Goal: Task Accomplishment & Management: Manage account settings

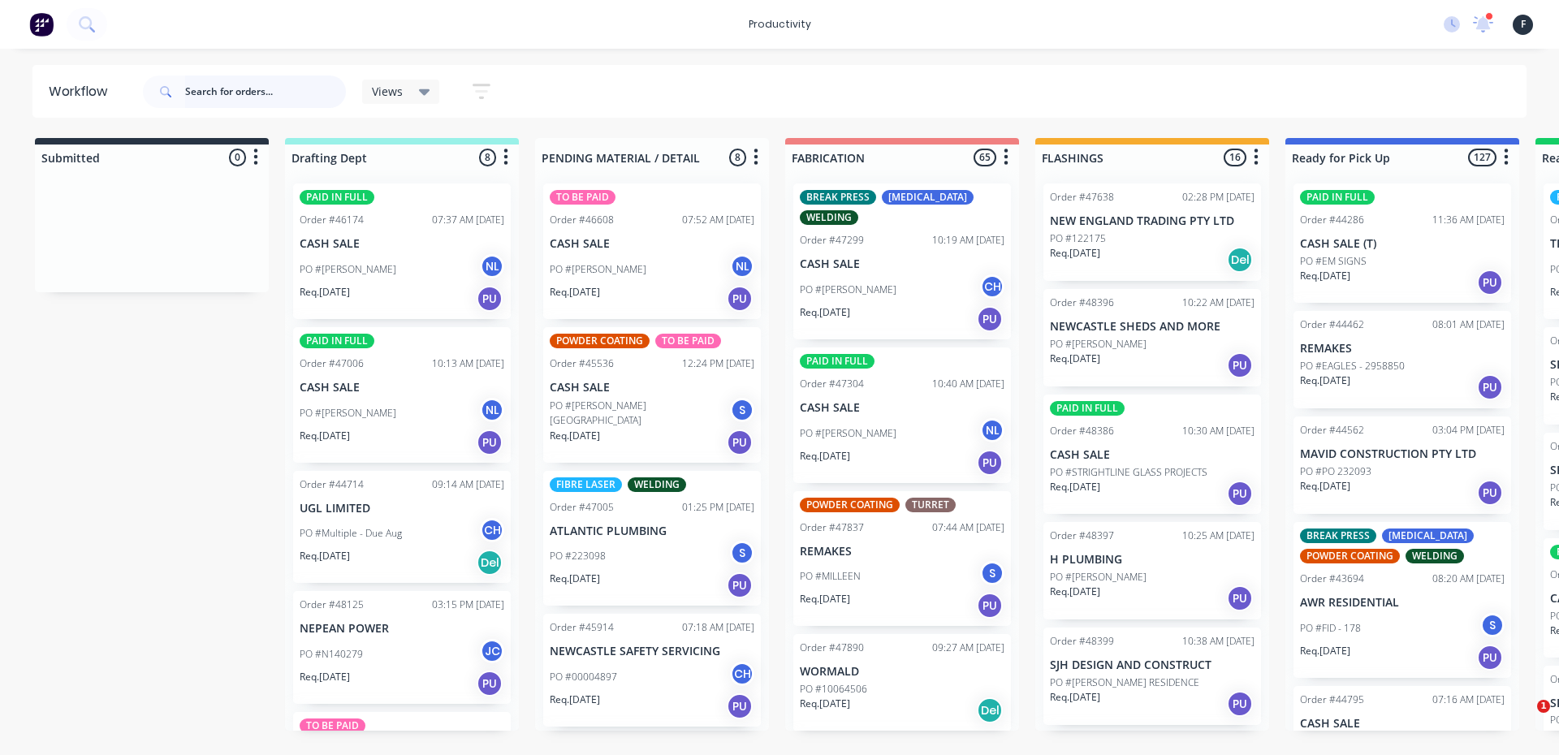
click at [231, 87] on input "text" at bounding box center [265, 91] width 161 height 32
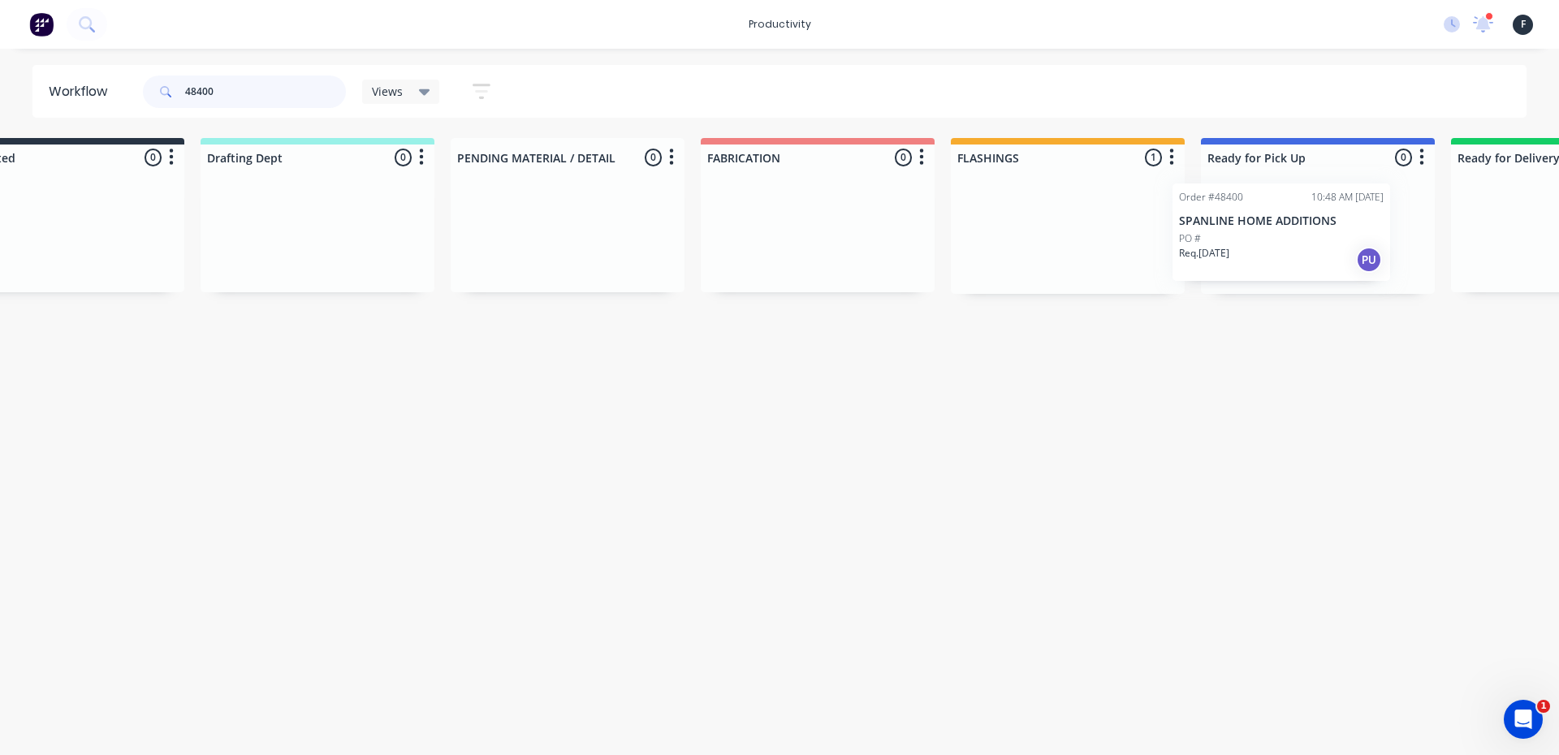
drag, startPoint x: 1100, startPoint y: 258, endPoint x: 1242, endPoint y: 258, distance: 142.1
click at [1242, 258] on div "Submitted 0 Sort By Created date Required date Order number Customer name Most …" at bounding box center [1256, 216] width 2707 height 156
type input "48400"
click at [1249, 257] on div at bounding box center [1311, 231] width 234 height 123
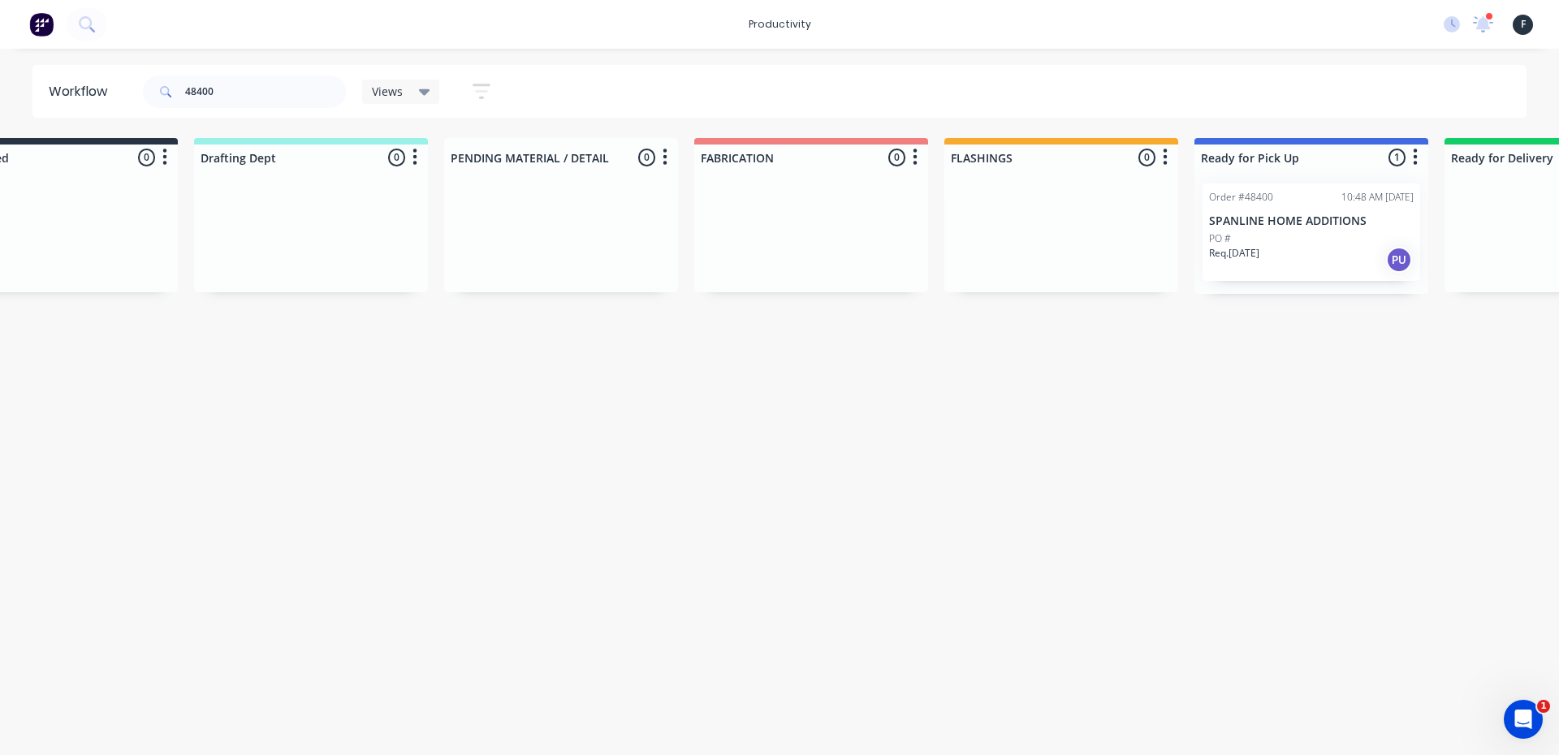
click at [1251, 255] on p "Req. 09/10/25" at bounding box center [1234, 253] width 50 height 15
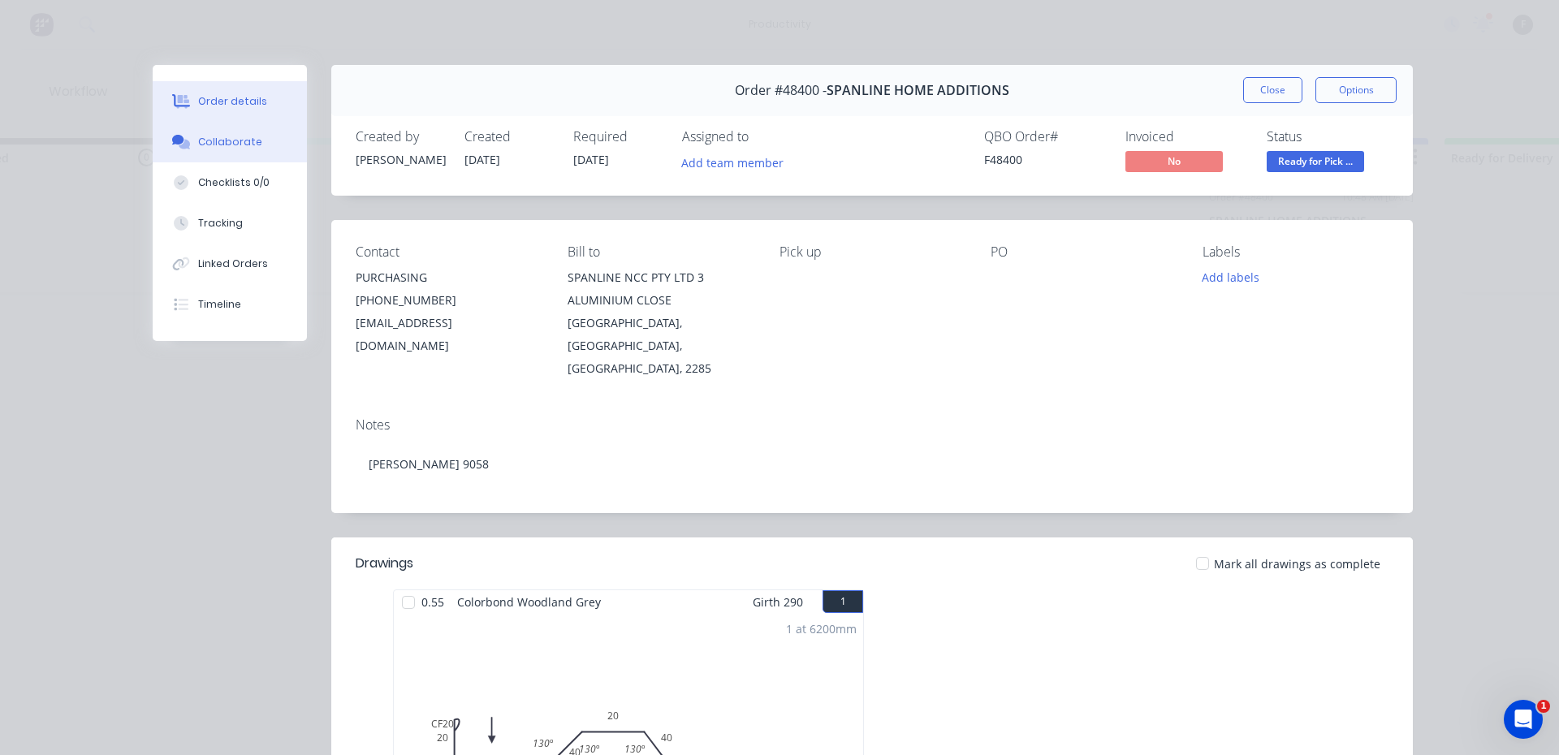
click at [241, 132] on button "Collaborate" at bounding box center [230, 142] width 154 height 41
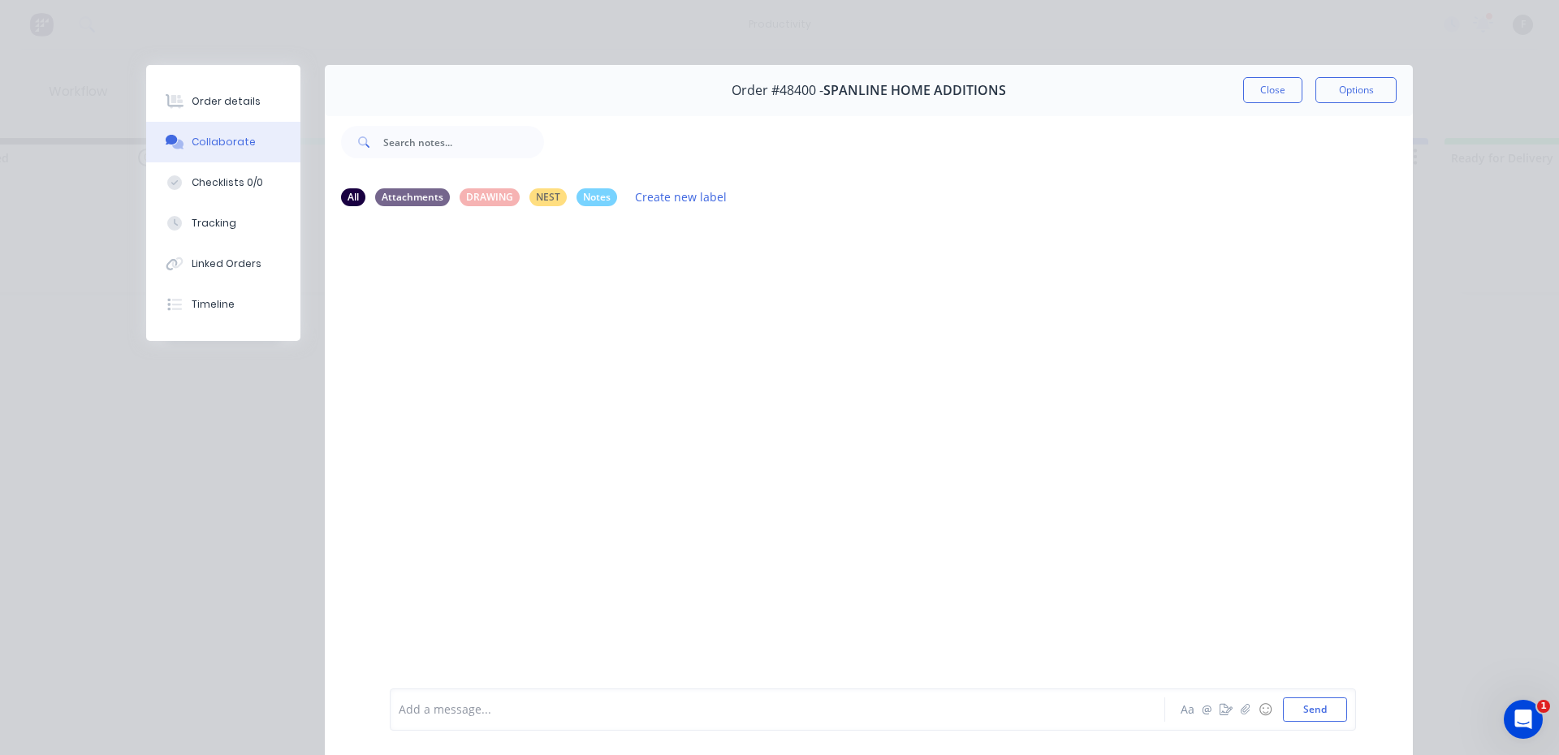
click at [582, 700] on div "Add a message..." at bounding box center [754, 709] width 711 height 24
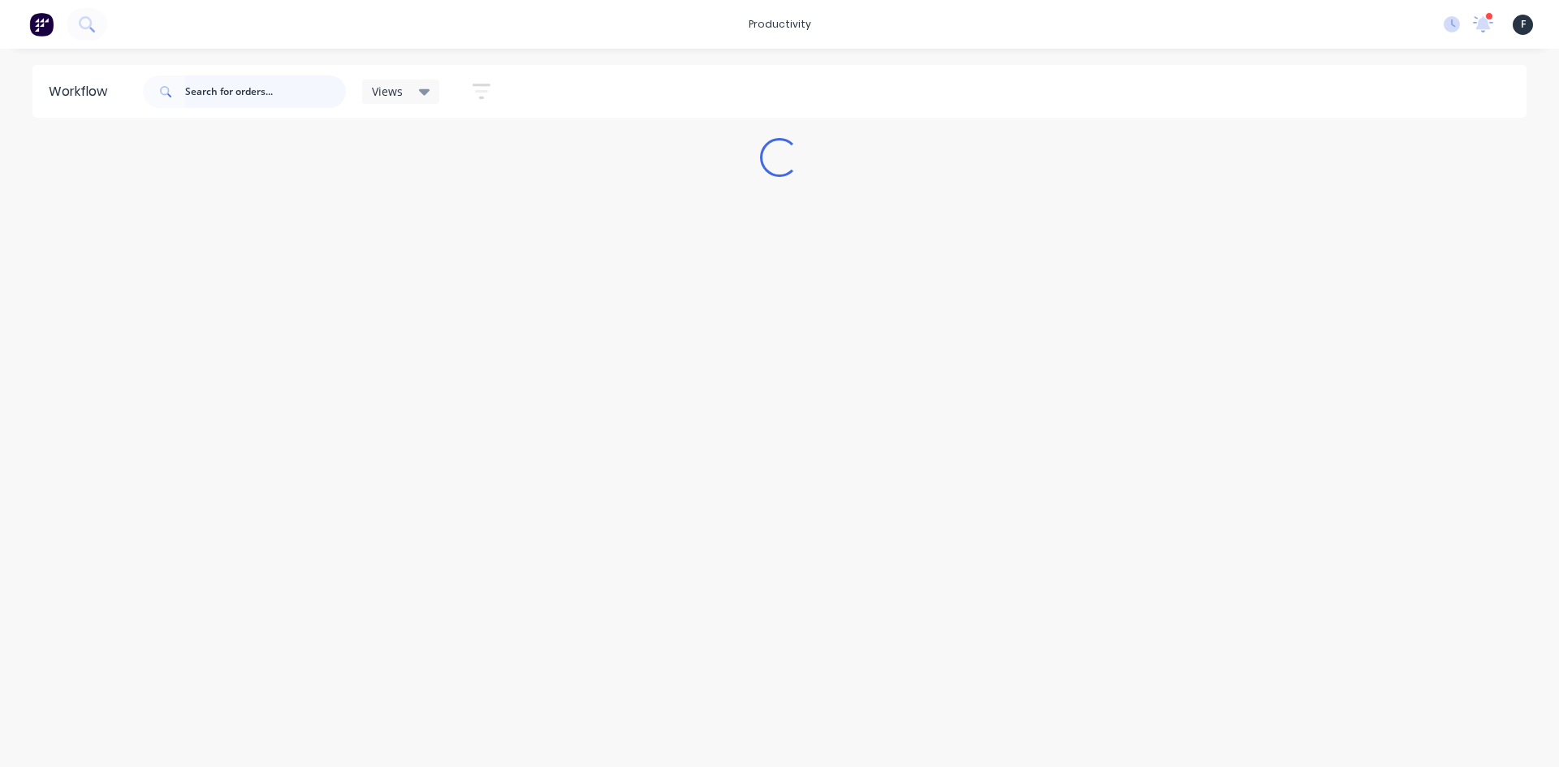
click at [272, 88] on input "text" at bounding box center [265, 91] width 161 height 32
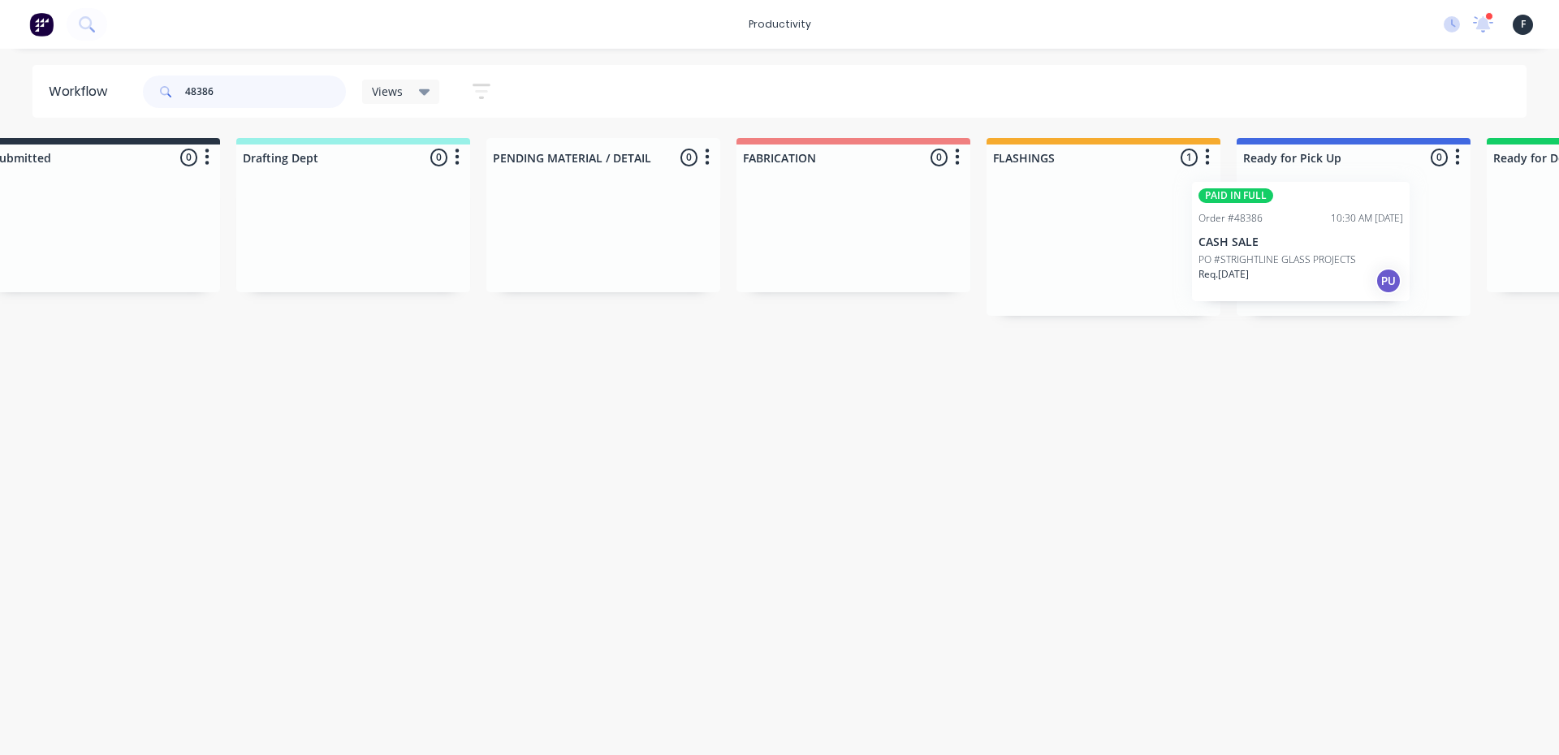
scroll to position [0, 80]
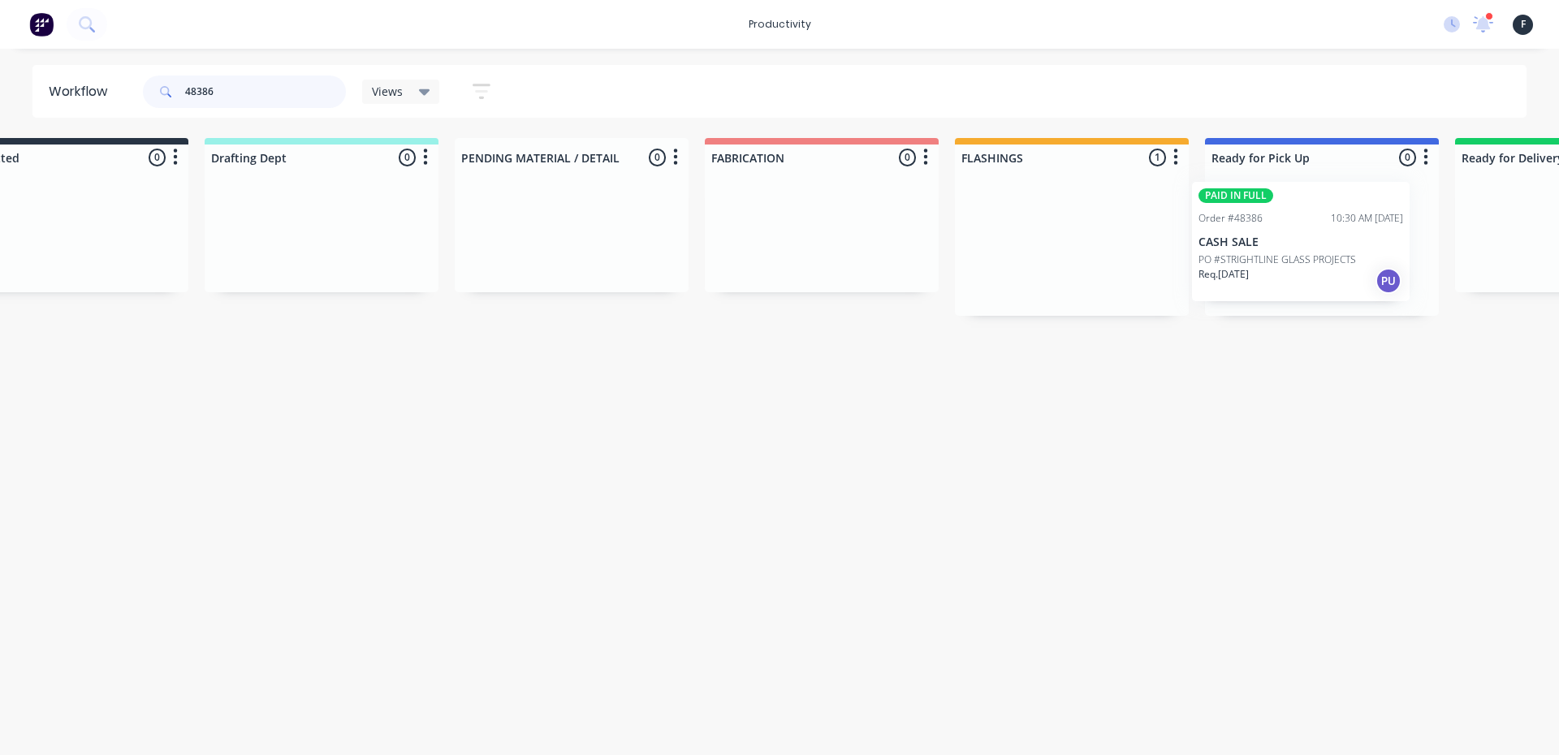
drag, startPoint x: 1146, startPoint y: 255, endPoint x: 1302, endPoint y: 252, distance: 155.9
click at [1302, 252] on div "Submitted 0 Sort By Created date Required date Order number Customer name Most …" at bounding box center [1260, 227] width 2707 height 178
type input "48386"
click at [1305, 251] on div "PAID IN FULL Order #48386 10:30 AM 08/10/25 CASH SALE PO #STRIGHTLINE GLASS PRO…" at bounding box center [1322, 242] width 218 height 119
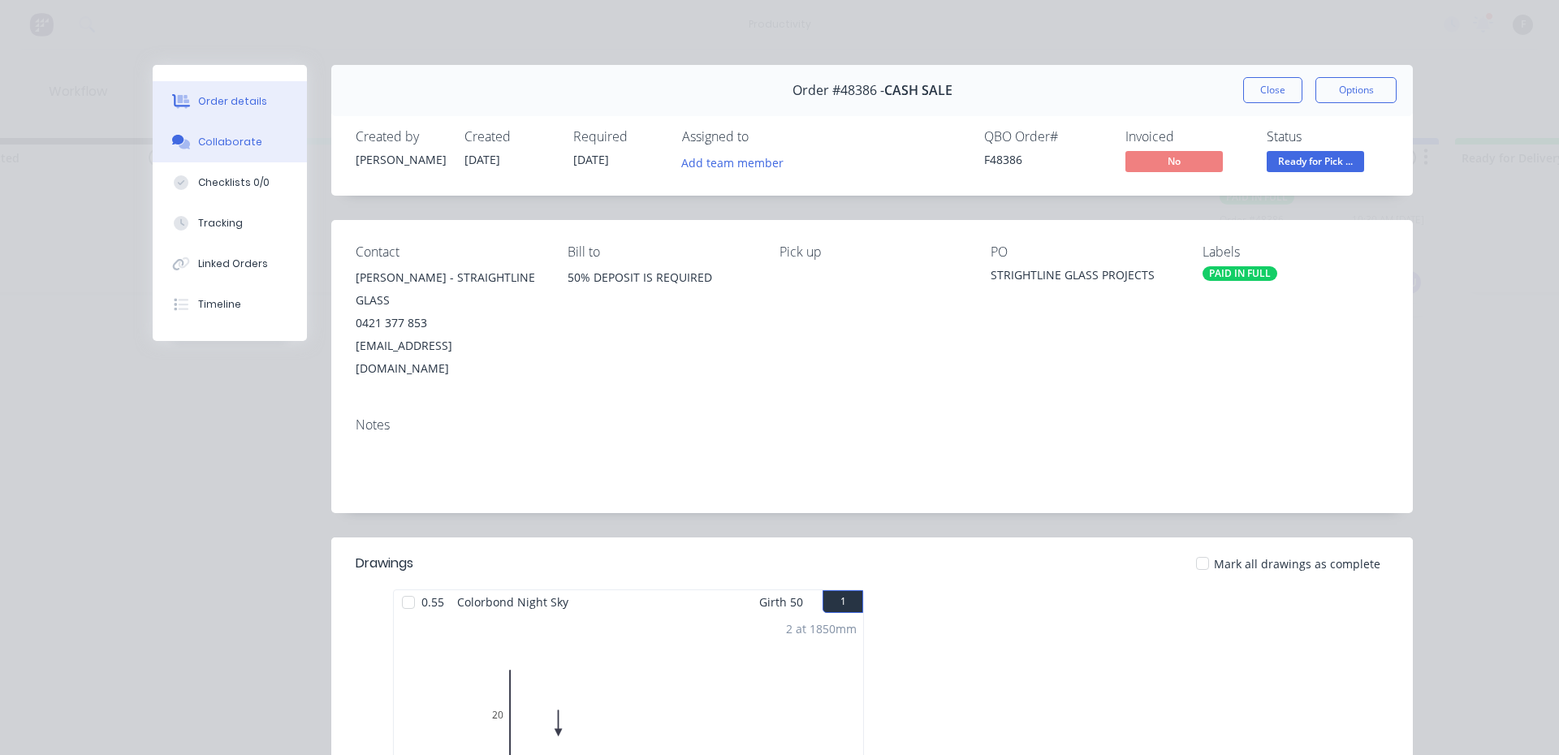
click at [278, 140] on button "Collaborate" at bounding box center [230, 142] width 154 height 41
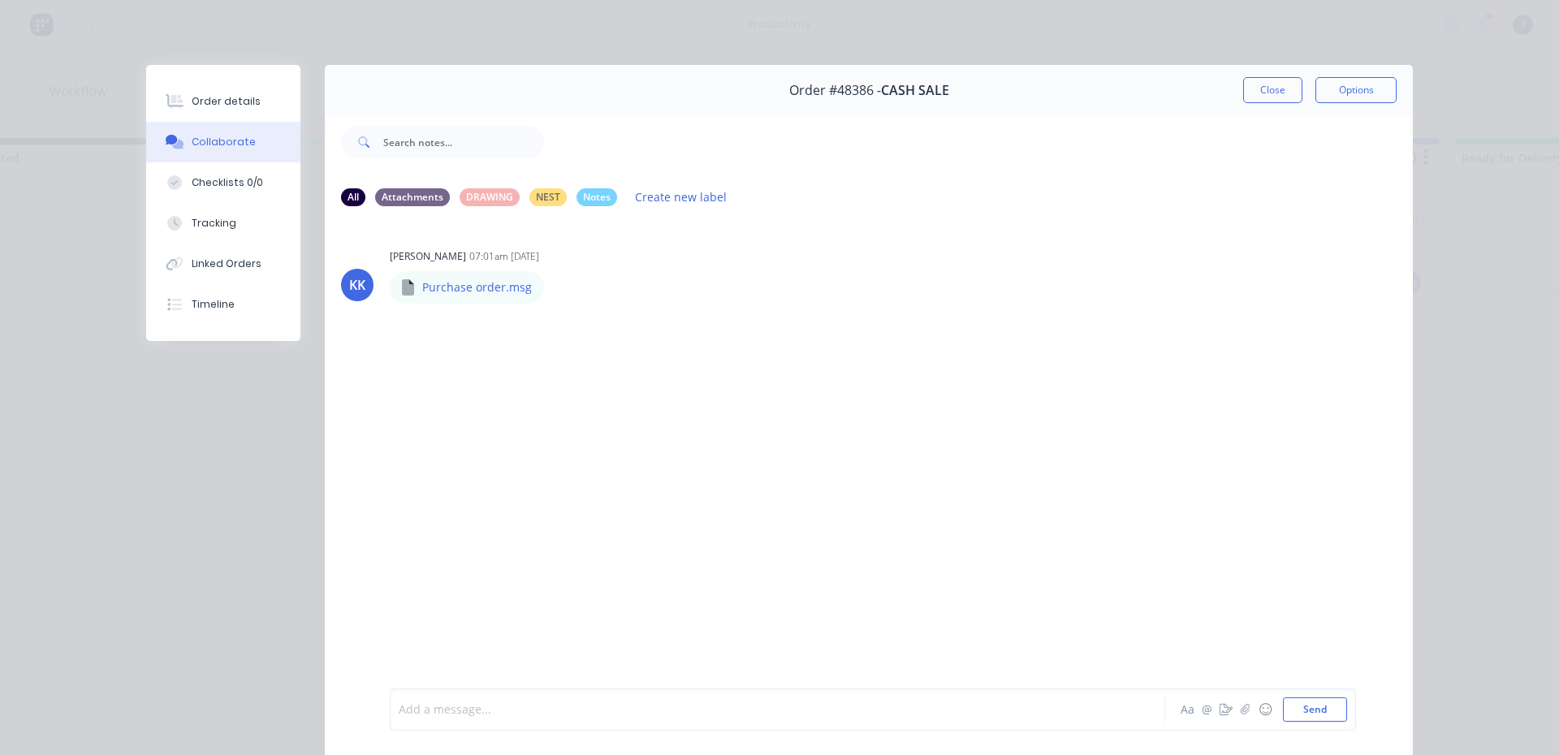
click at [576, 713] on div at bounding box center [754, 709] width 710 height 17
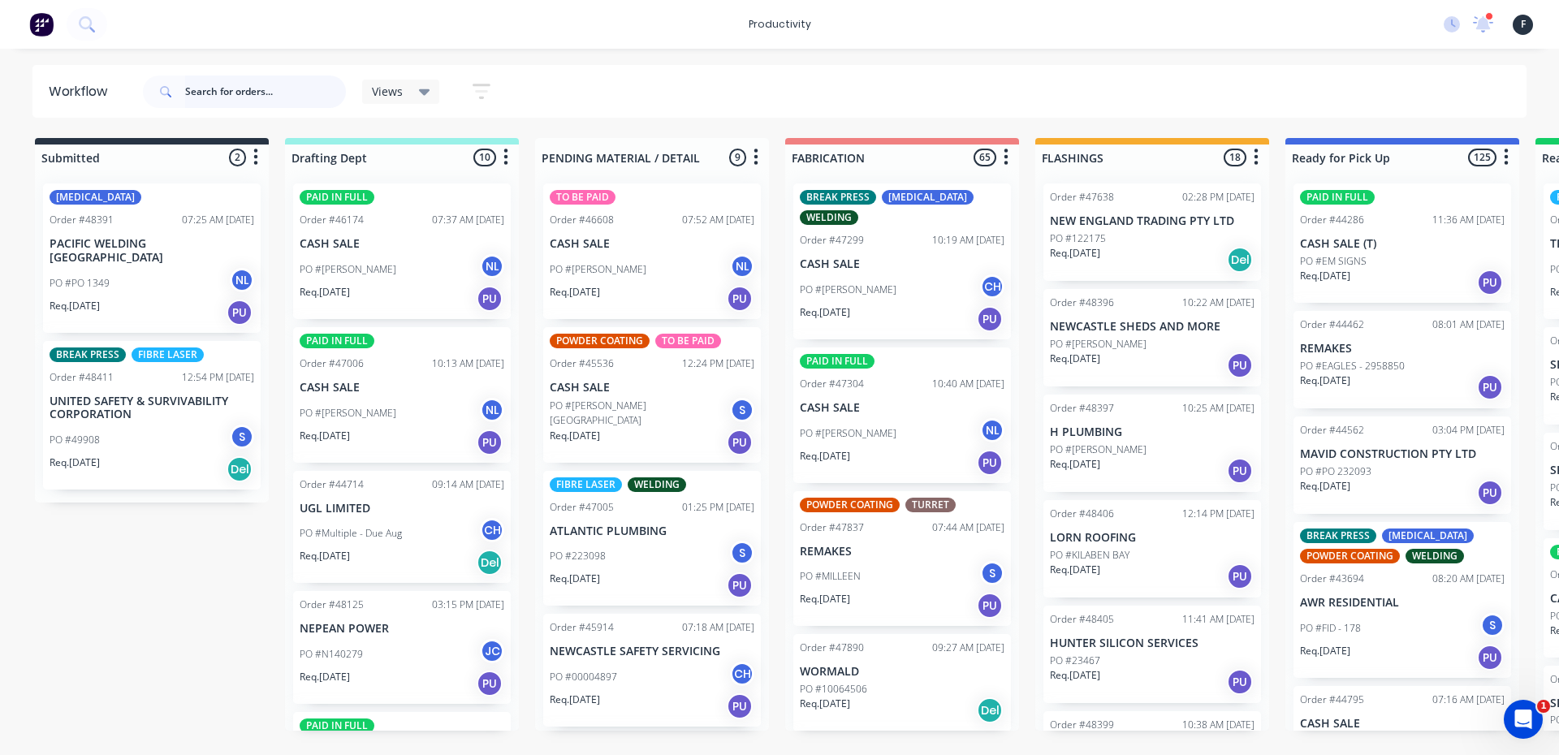
click at [303, 101] on input "text" at bounding box center [265, 91] width 161 height 32
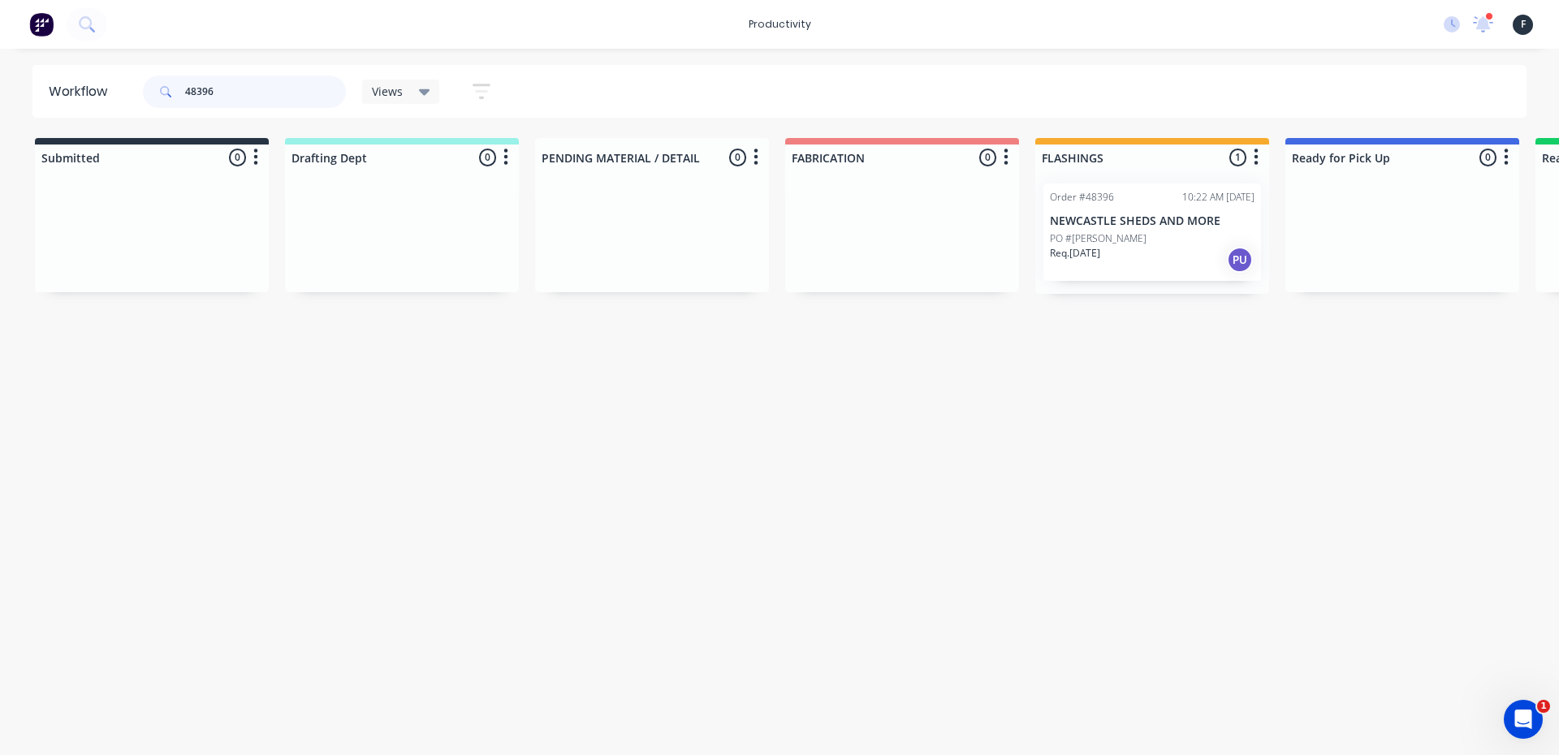
type input "48396"
click at [1179, 273] on div "Order #48396 10:22 AM 08/10/25 NEWCASTLE SHEDS AND MORE PO #SHANE BENDER Req. 0…" at bounding box center [1152, 231] width 218 height 97
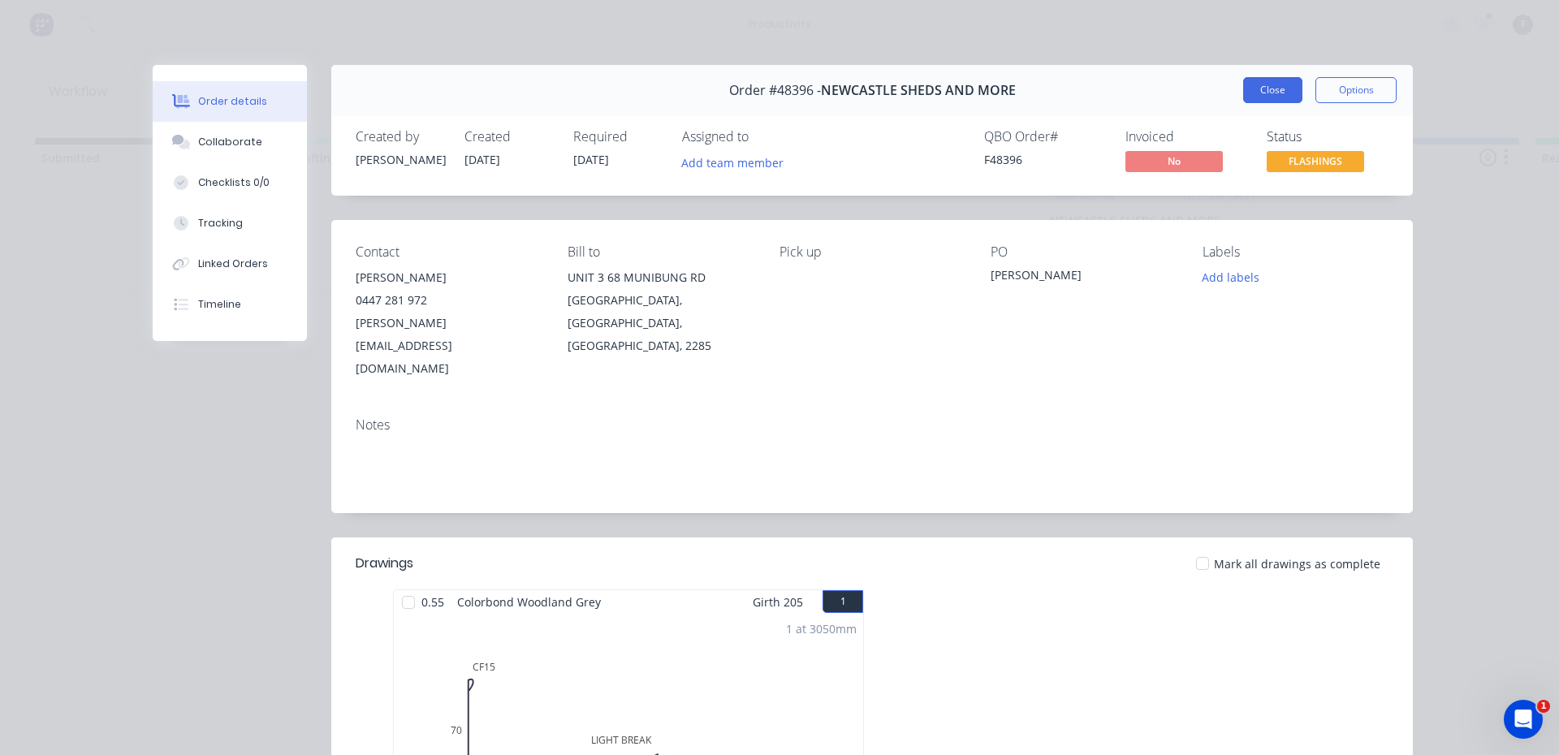
click at [1261, 82] on button "Close" at bounding box center [1272, 90] width 59 height 26
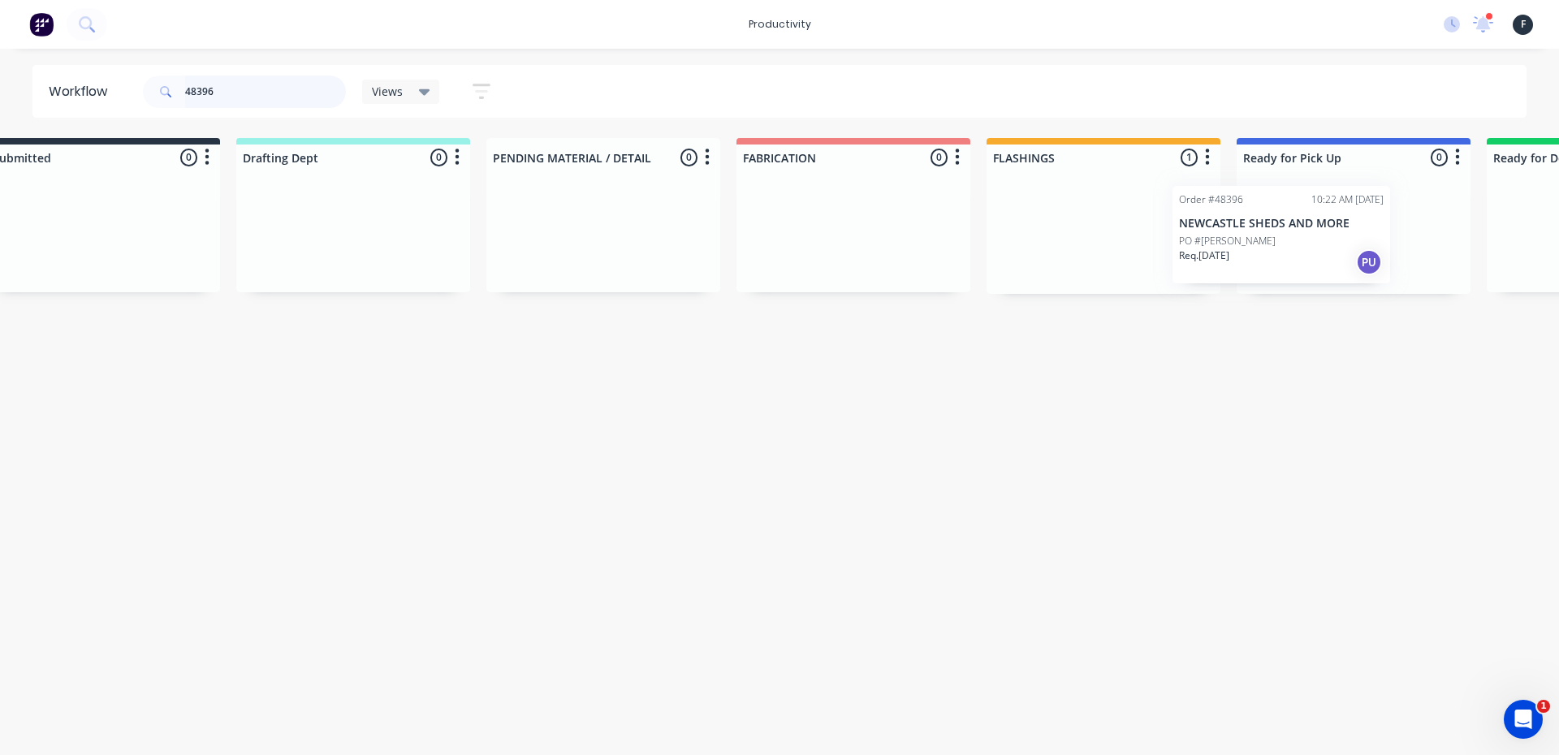
drag, startPoint x: 1158, startPoint y: 221, endPoint x: 1318, endPoint y: 227, distance: 160.1
click at [1318, 227] on div "Submitted 0 Sort By Created date Required date Order number Customer name Most …" at bounding box center [1292, 216] width 2707 height 156
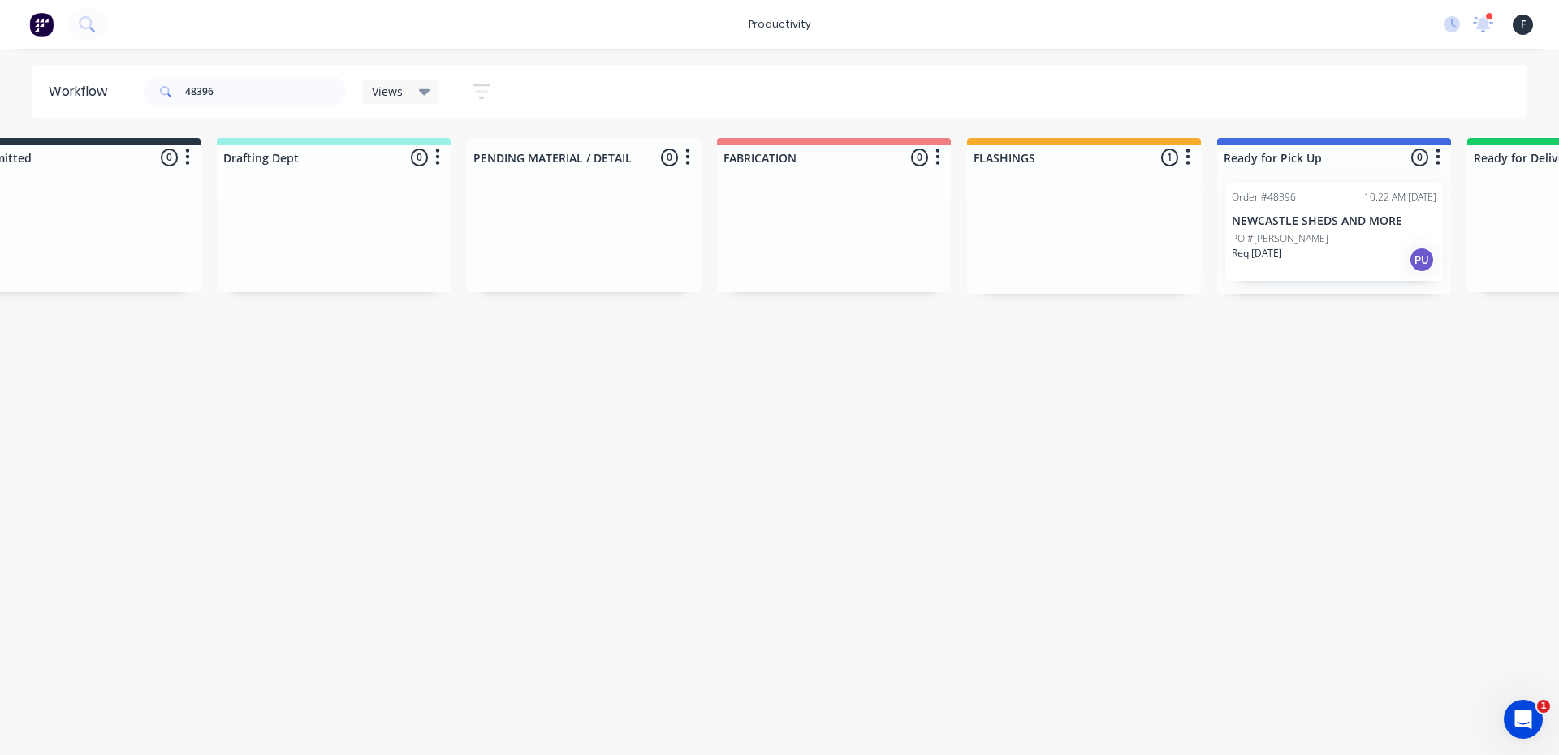
click at [1308, 234] on div at bounding box center [1334, 231] width 234 height 123
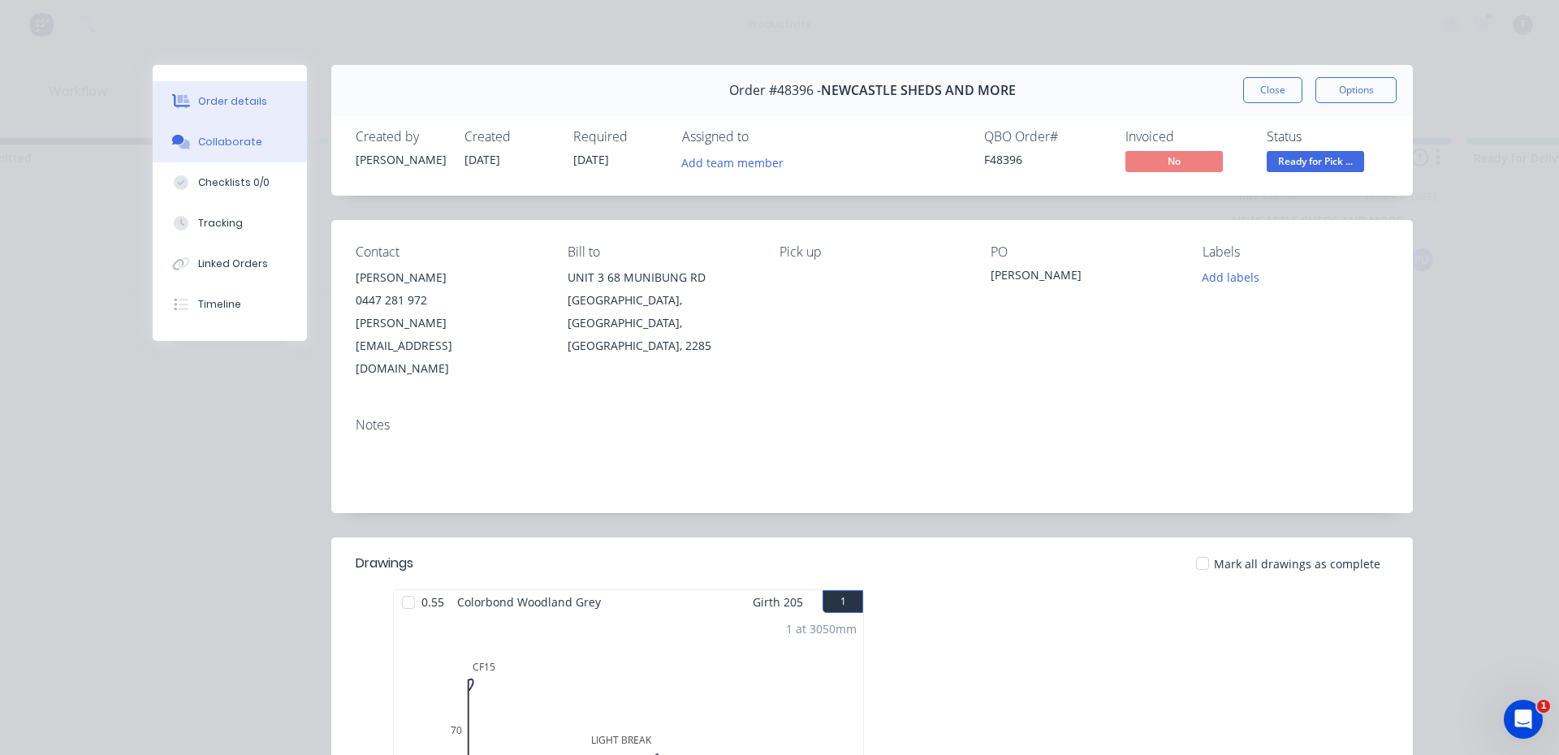
click at [225, 136] on div "Collaborate" at bounding box center [230, 142] width 64 height 15
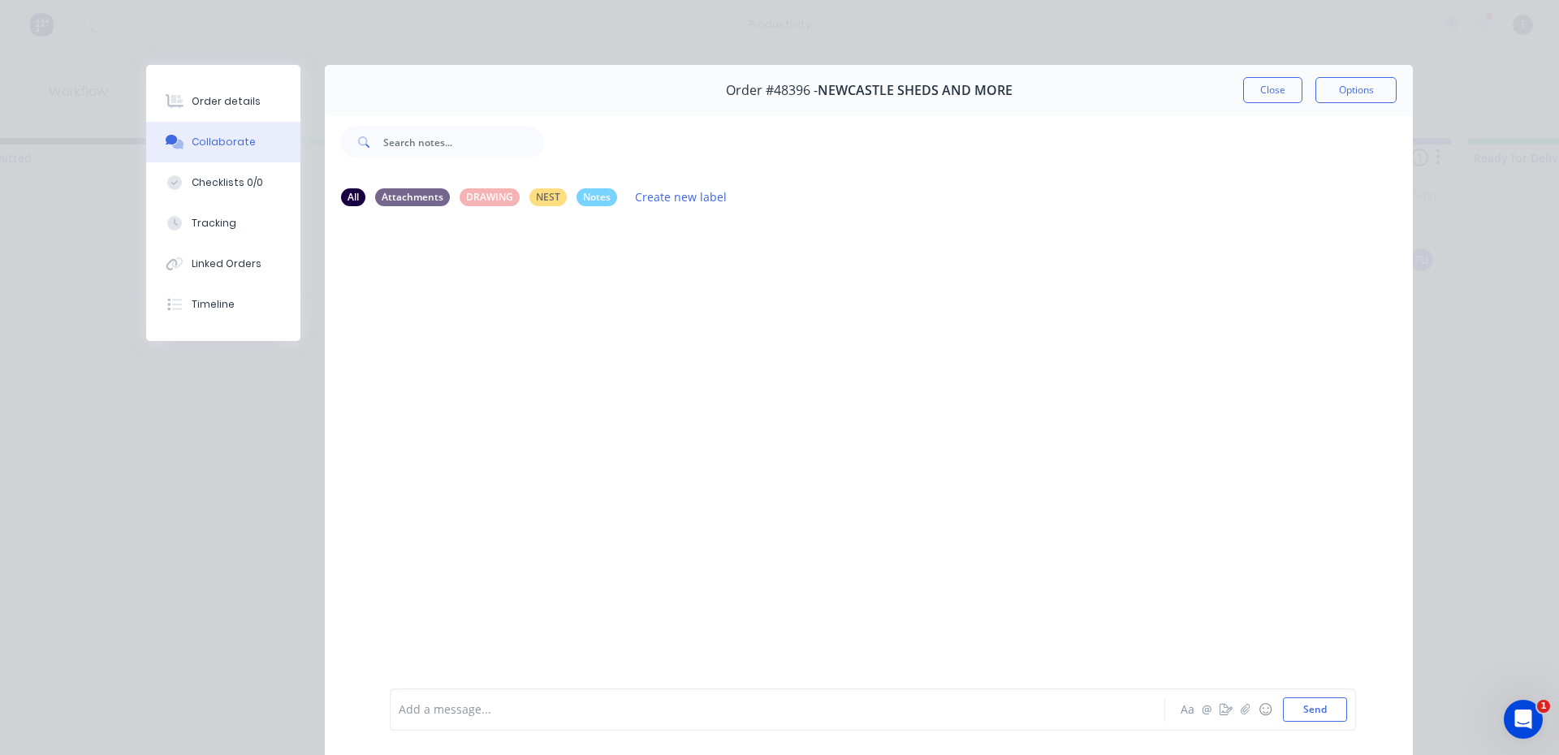
click at [629, 728] on div "Add a message... Aa @ ☺ Send" at bounding box center [873, 709] width 966 height 42
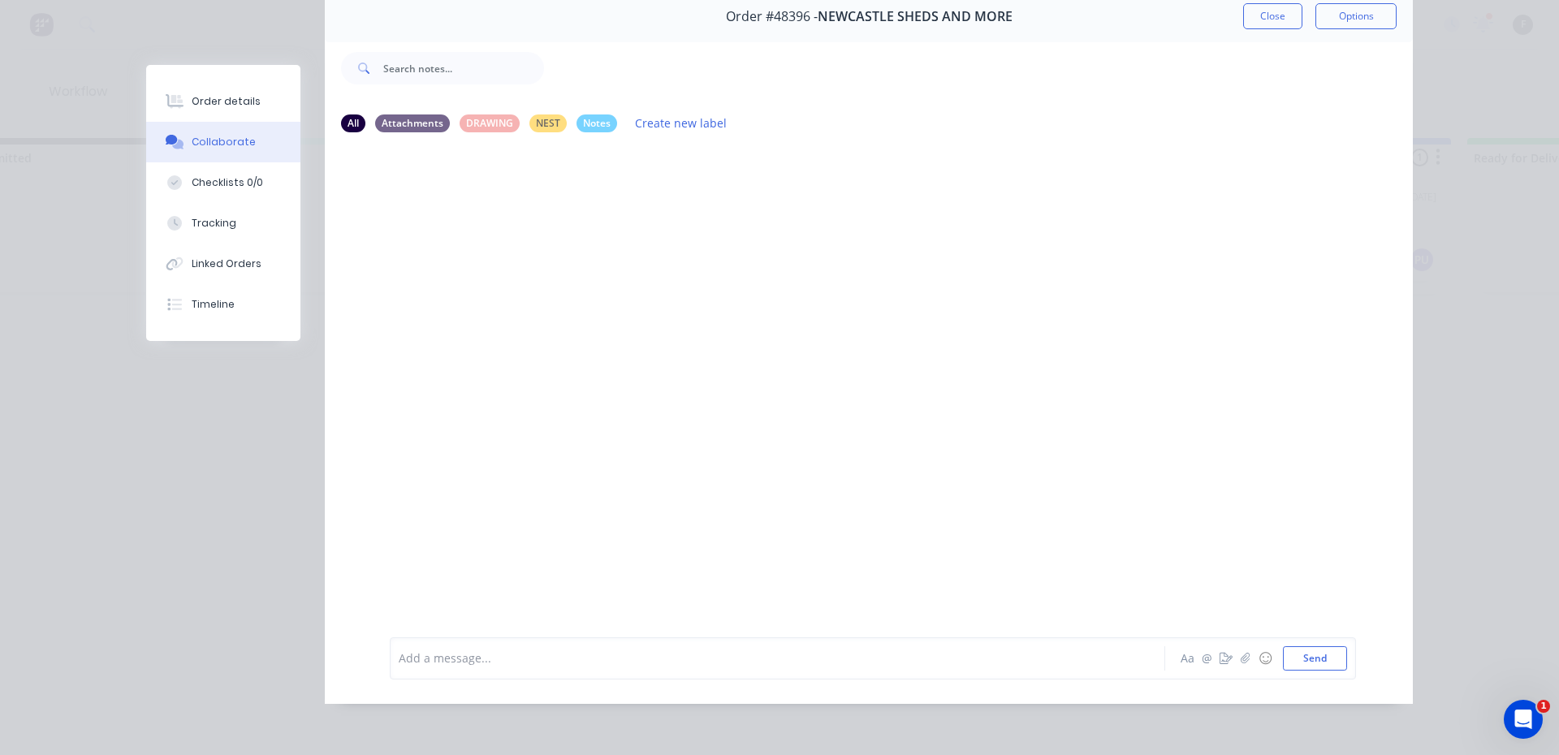
scroll to position [86, 0]
click at [793, 654] on div at bounding box center [754, 657] width 710 height 17
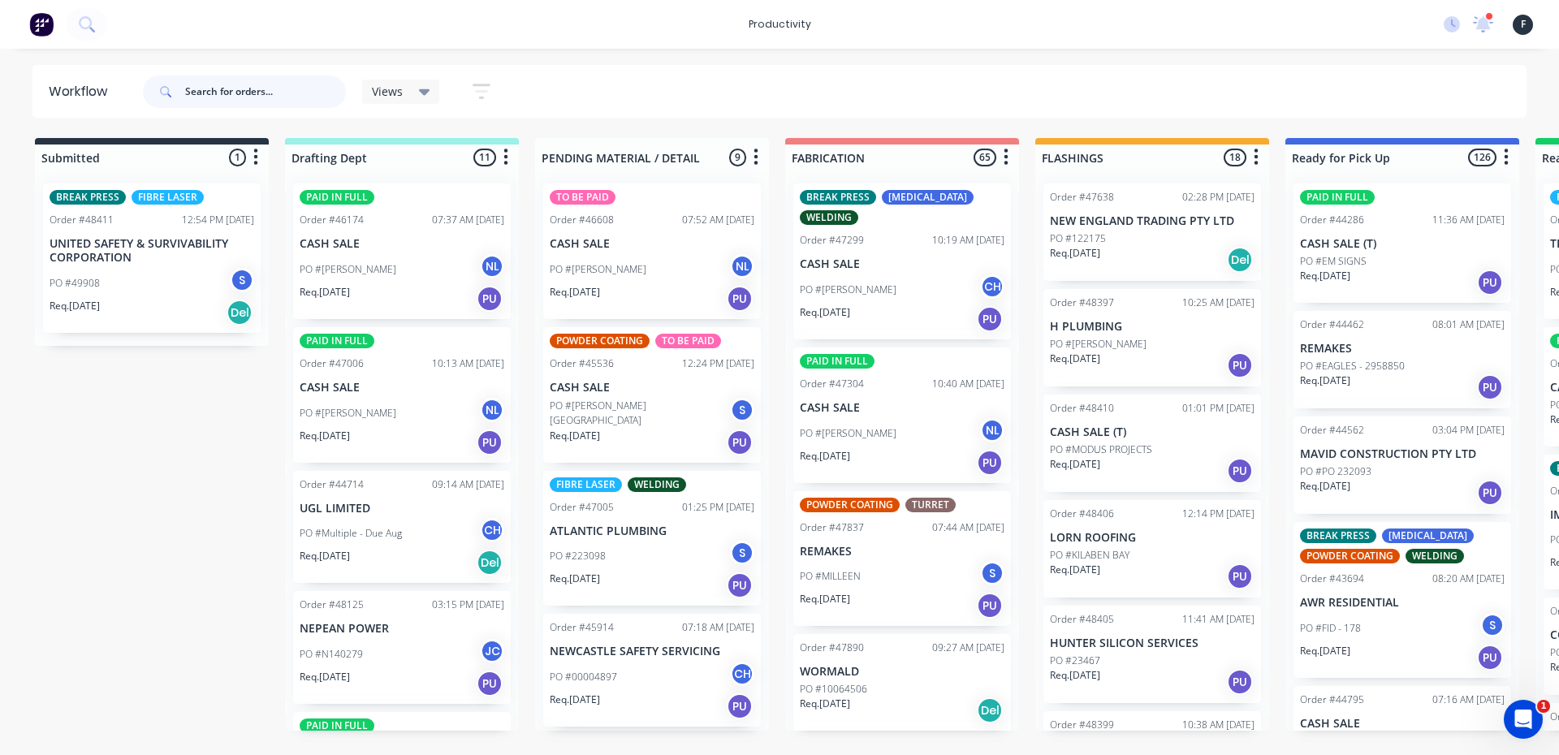
click at [284, 97] on input "text" at bounding box center [265, 91] width 161 height 32
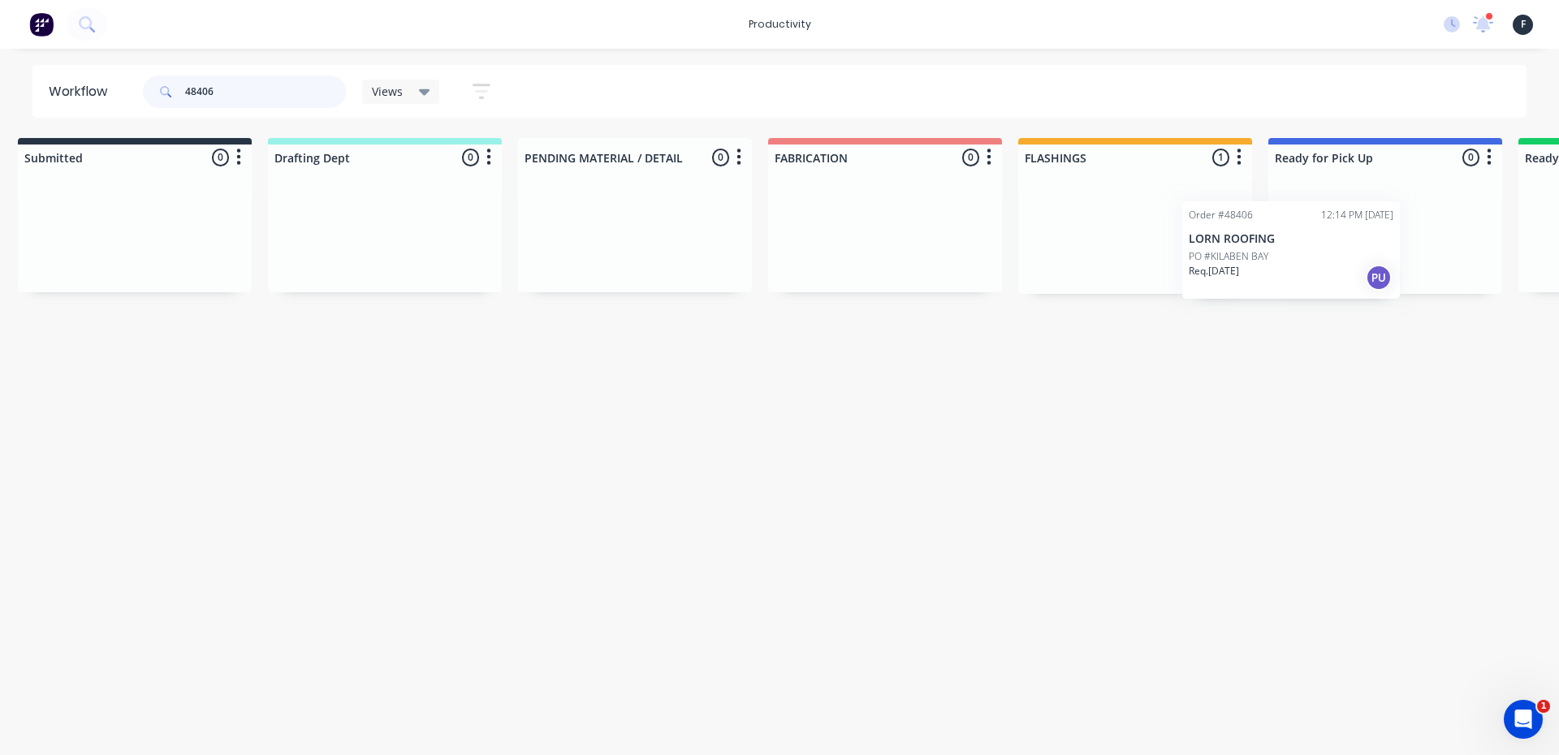
drag, startPoint x: 1175, startPoint y: 239, endPoint x: 1318, endPoint y: 256, distance: 143.9
click at [1318, 256] on div "Submitted 0 Sort By Created date Required date Order number Customer name Most …" at bounding box center [1324, 216] width 2707 height 156
type input "48406"
click at [1318, 252] on p "Req. [DATE]" at bounding box center [1306, 253] width 50 height 15
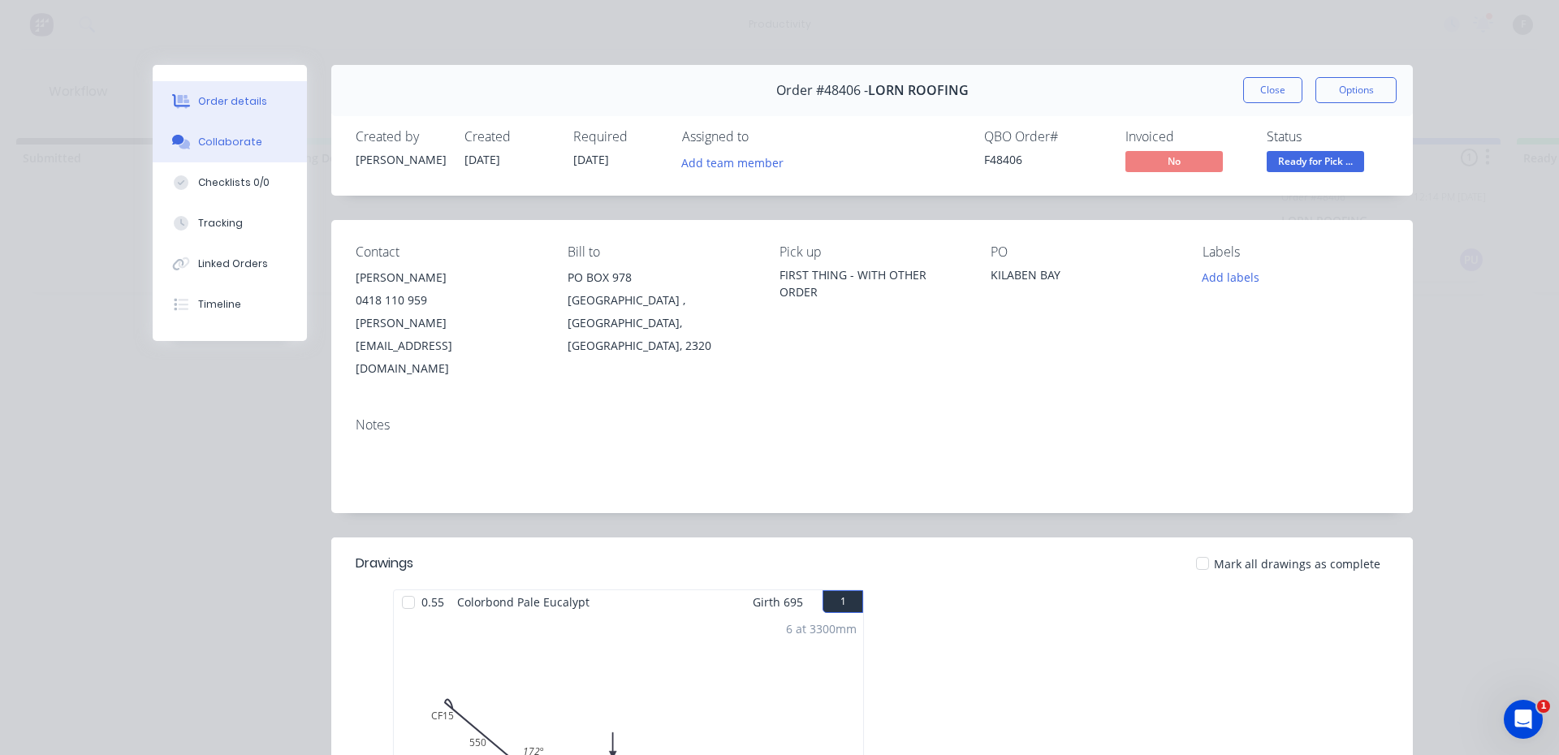
click at [201, 139] on div "Collaborate" at bounding box center [230, 142] width 64 height 15
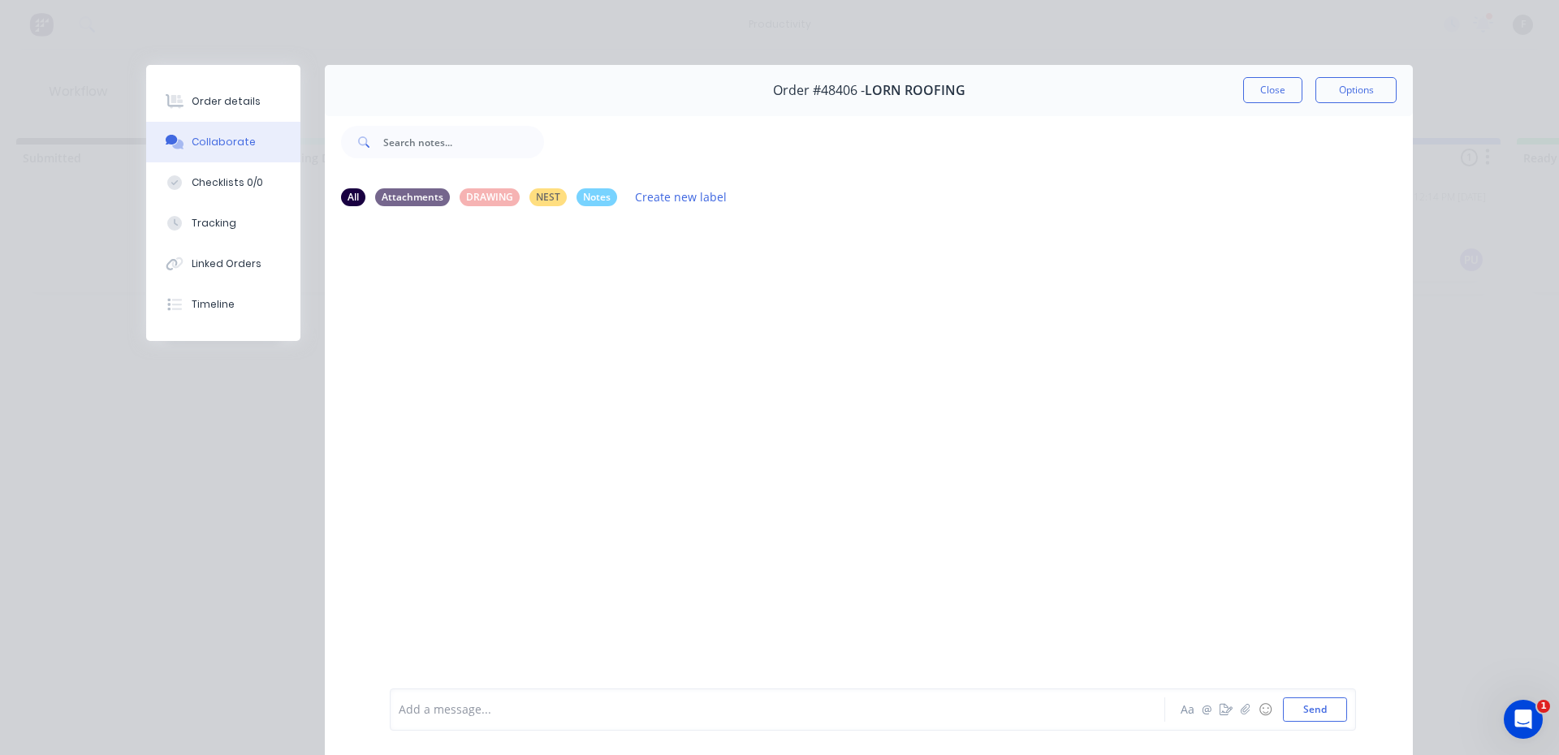
drag, startPoint x: 760, startPoint y: 698, endPoint x: 770, endPoint y: 741, distance: 44.3
click at [759, 700] on div "Add a message..." at bounding box center [754, 709] width 711 height 24
